Goal: Information Seeking & Learning: Learn about a topic

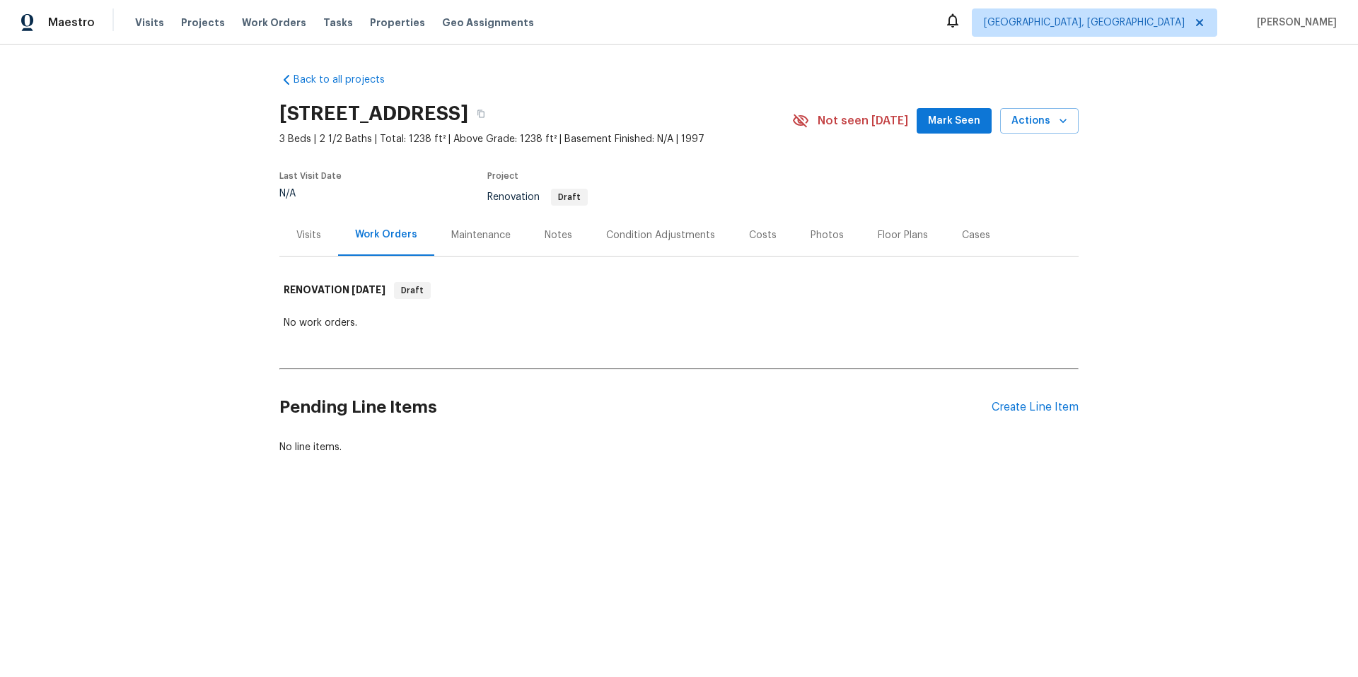
click at [646, 228] on div "Condition Adjustments" at bounding box center [660, 235] width 109 height 14
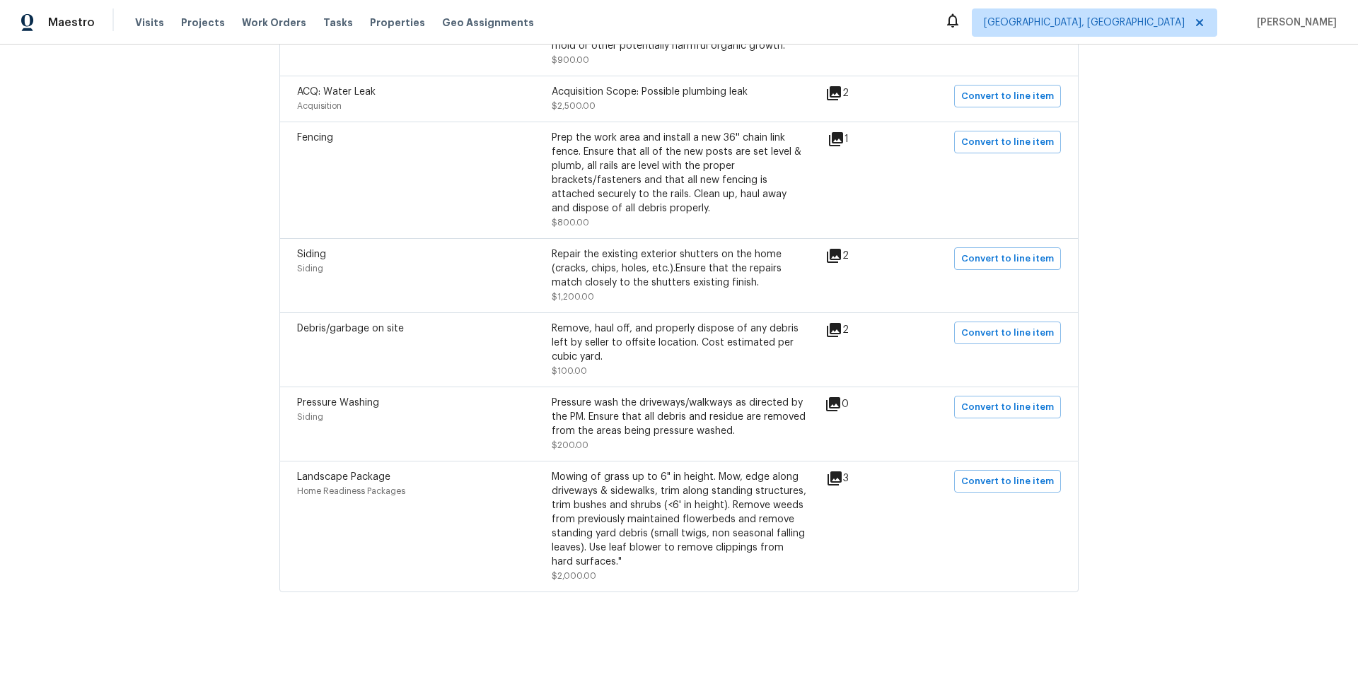
scroll to position [827, 0]
click at [841, 249] on icon at bounding box center [834, 256] width 14 height 14
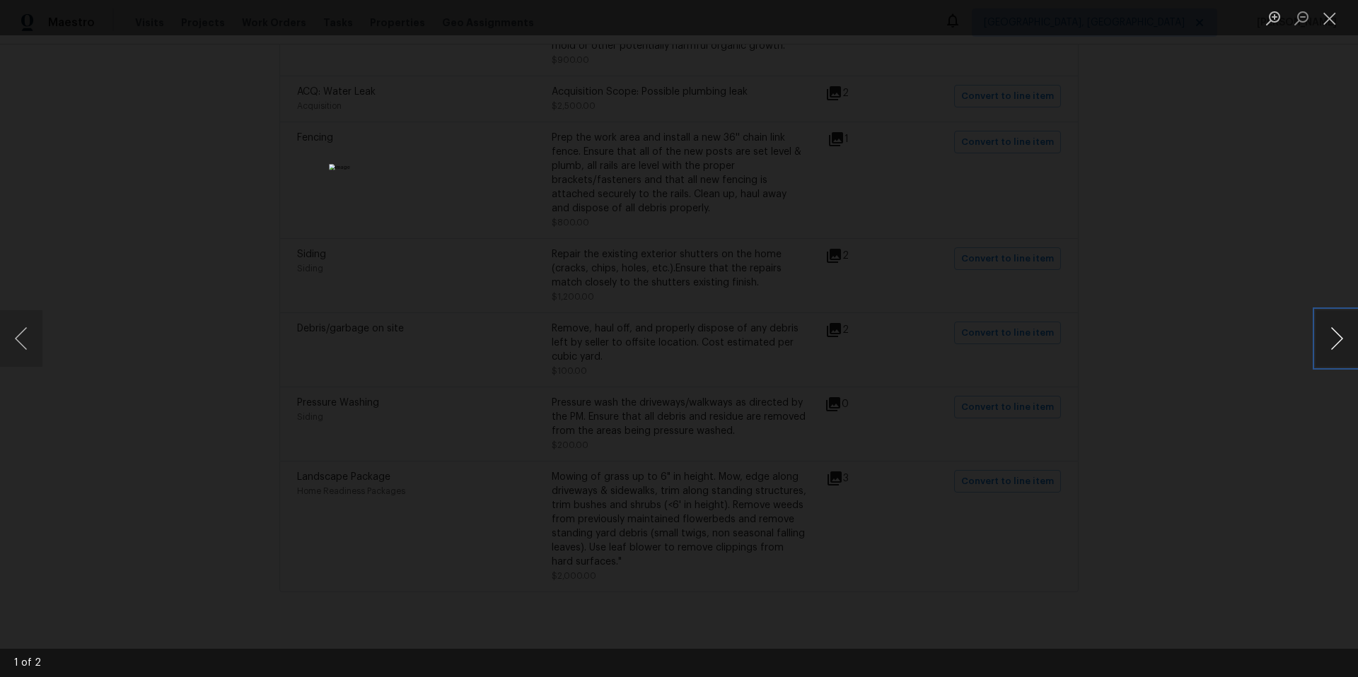
click at [1333, 335] on button "Next image" at bounding box center [1336, 338] width 42 height 57
click at [1329, 23] on button "Close lightbox" at bounding box center [1329, 18] width 28 height 25
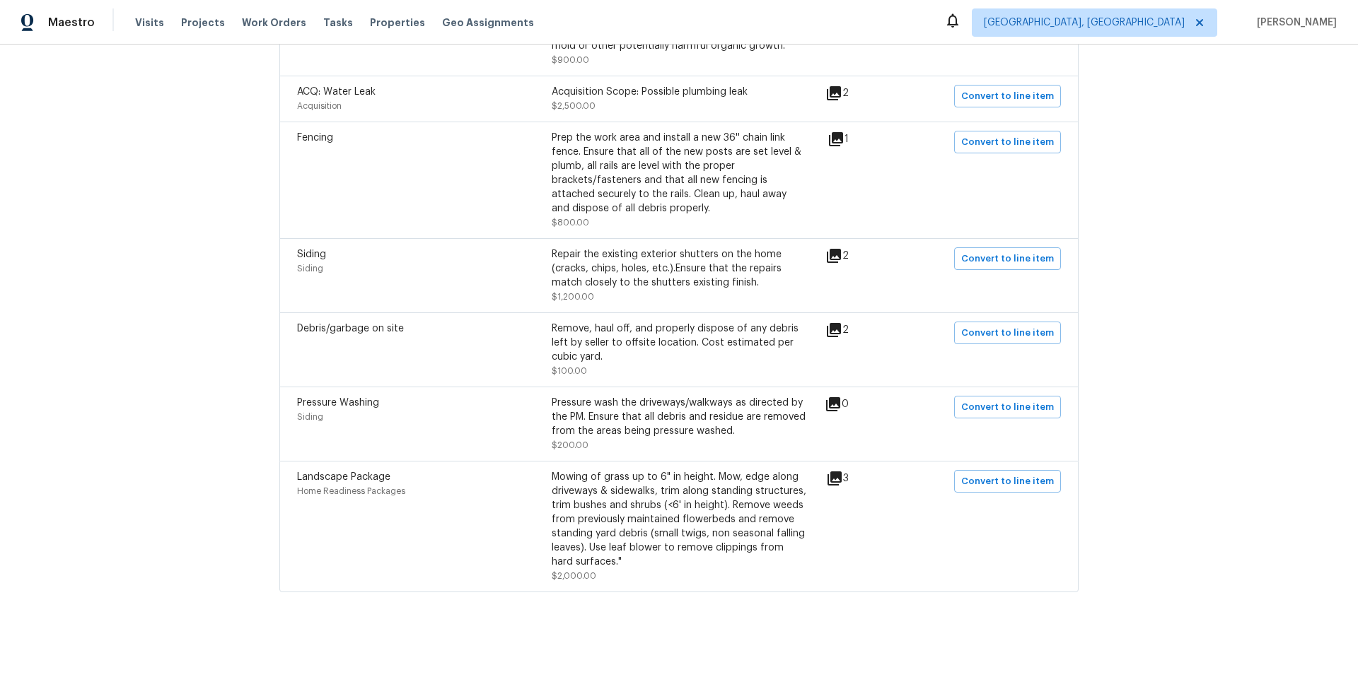
scroll to position [825, 0]
click at [834, 472] on icon at bounding box center [834, 479] width 14 height 14
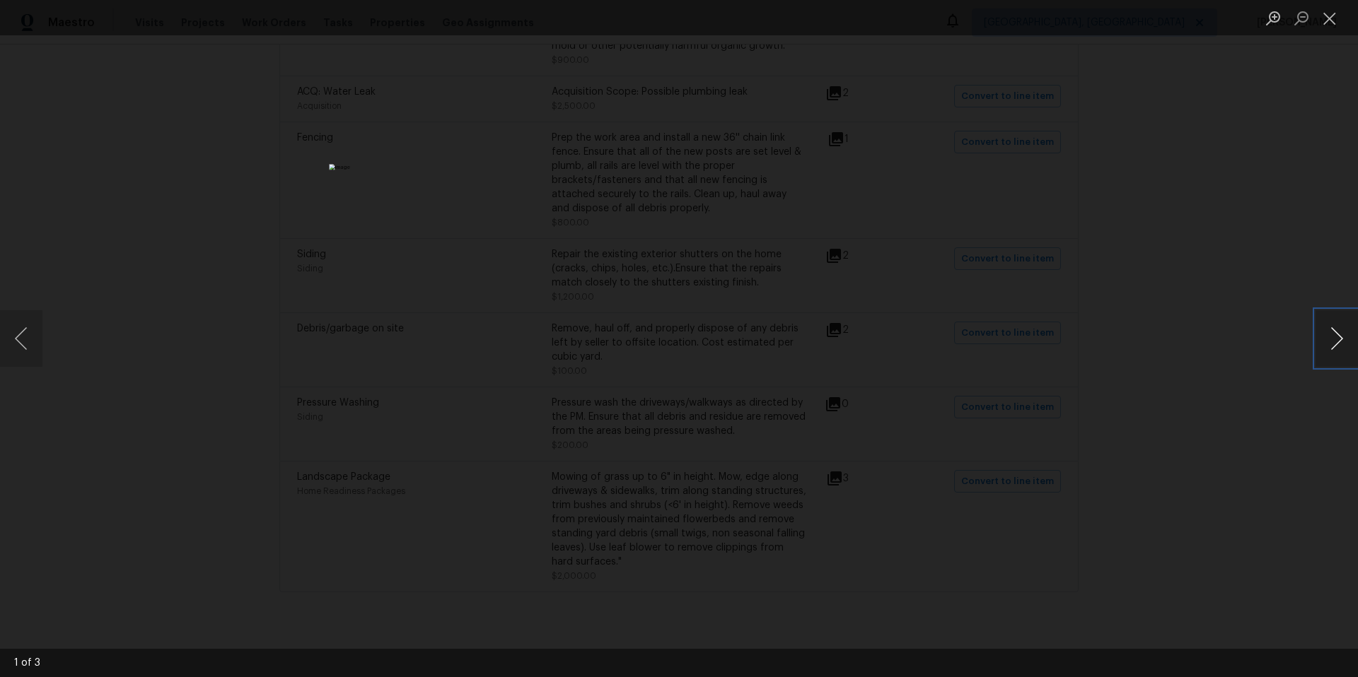
click at [1332, 335] on button "Next image" at bounding box center [1336, 338] width 42 height 57
click at [1330, 336] on button "Next image" at bounding box center [1336, 338] width 42 height 57
click at [1328, 337] on button "Next image" at bounding box center [1336, 338] width 42 height 57
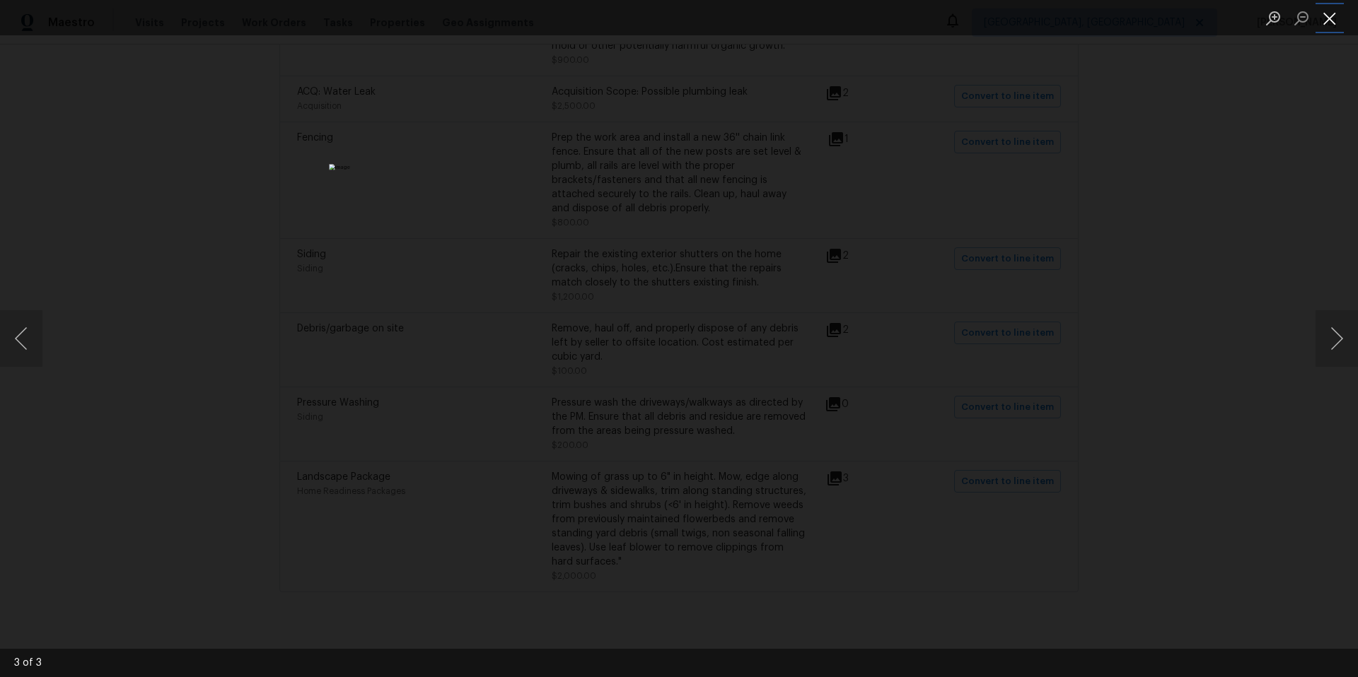
click at [1335, 23] on button "Close lightbox" at bounding box center [1329, 18] width 28 height 25
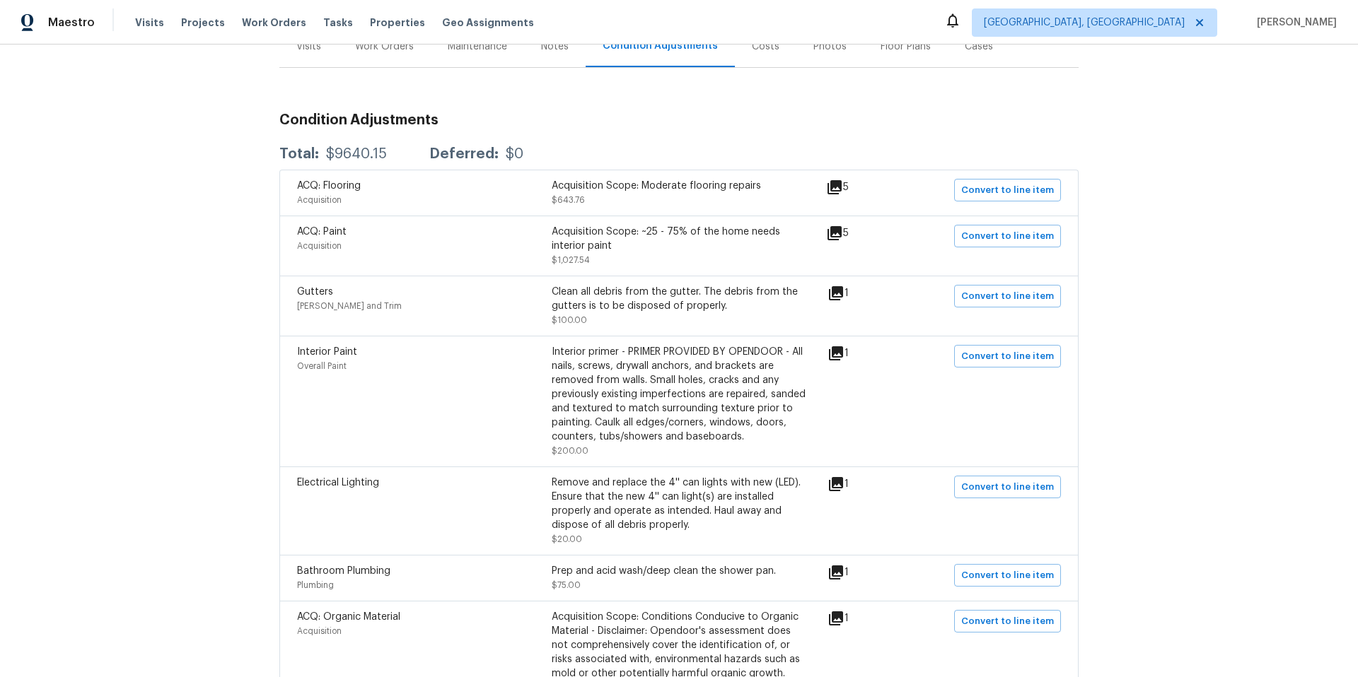
scroll to position [0, 0]
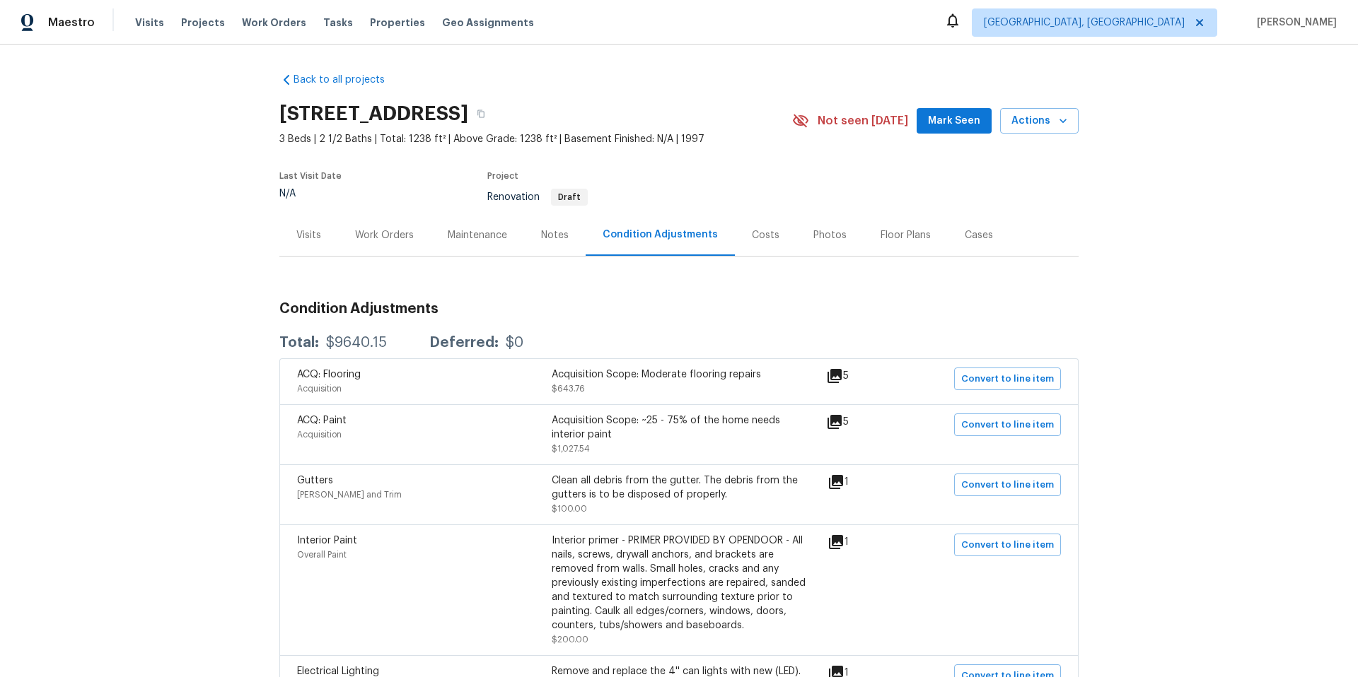
click at [485, 233] on div "Maintenance" at bounding box center [477, 235] width 59 height 14
